Goal: Task Accomplishment & Management: Manage account settings

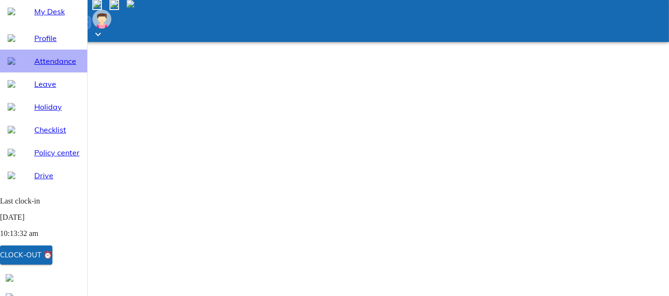
click at [58, 67] on span "Attendance" at bounding box center [56, 60] width 45 height 11
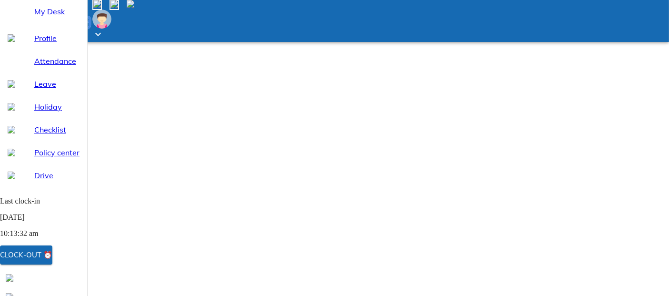
select select "9"
click at [56, 23] on div "My Desk" at bounding box center [43, 11] width 87 height 23
click at [13, 254] on button "Clock-out ⏰" at bounding box center [26, 254] width 52 height 19
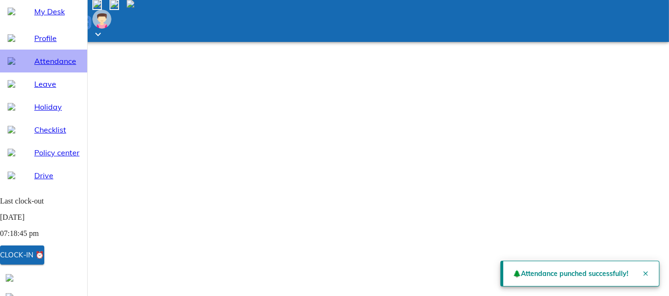
click at [50, 72] on div "Attendance" at bounding box center [43, 61] width 87 height 23
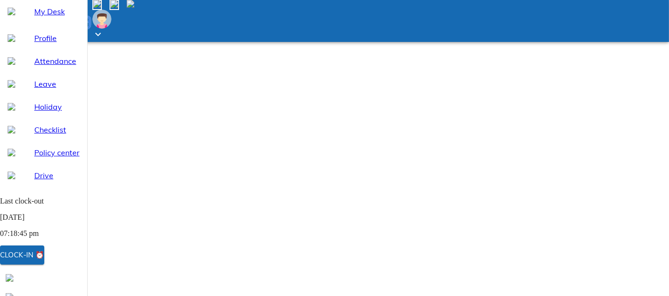
select select "9"
